Goal: Task Accomplishment & Management: Manage account settings

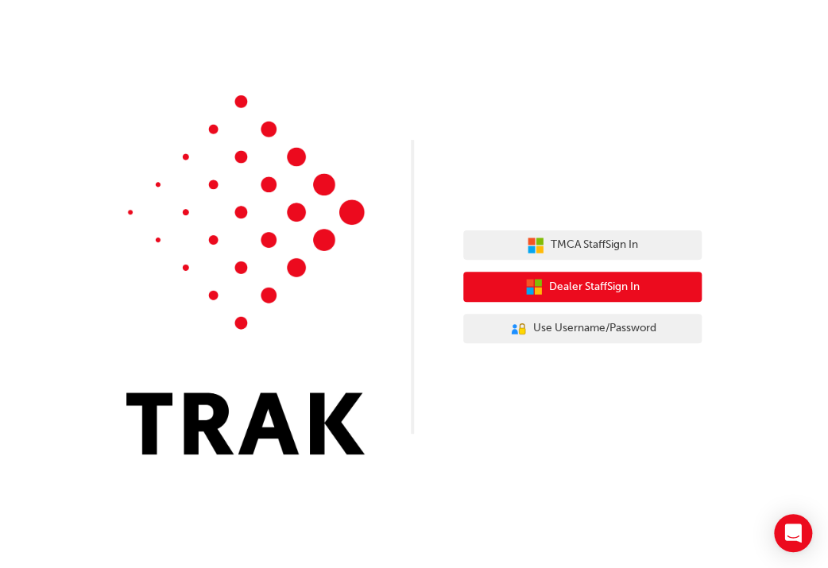
click at [578, 295] on span "Dealer Staff Sign In" at bounding box center [594, 287] width 91 height 18
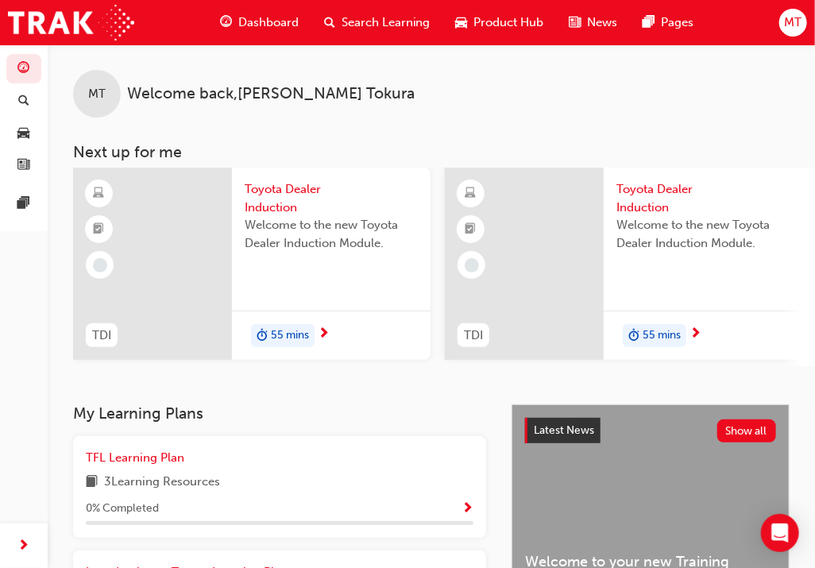
click at [814, 25] on div "Dashboard Search Learning Product Hub News Pages MT" at bounding box center [407, 22] width 815 height 45
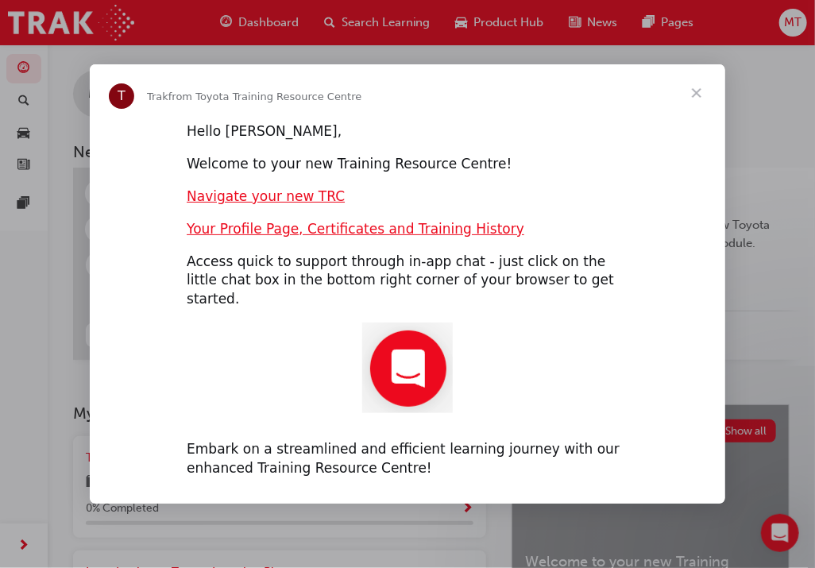
click at [695, 103] on span "Close" at bounding box center [696, 92] width 57 height 57
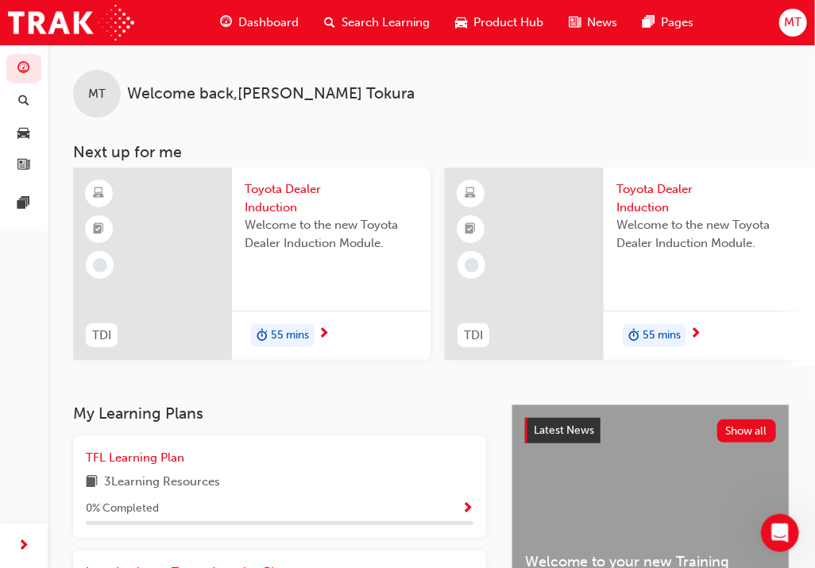
click at [802, 24] on span "MT" at bounding box center [792, 23] width 17 height 18
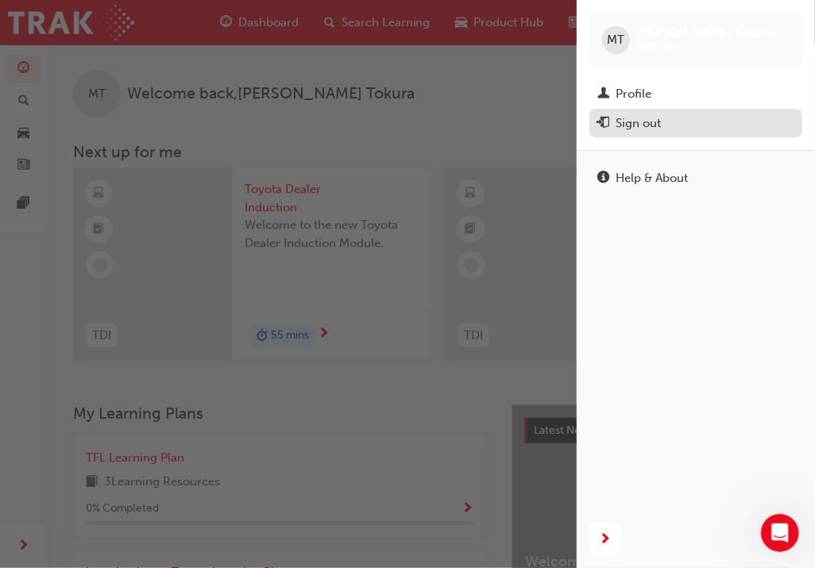
click at [652, 118] on div "Sign out" at bounding box center [638, 123] width 45 height 18
